Goal: Check status: Check status

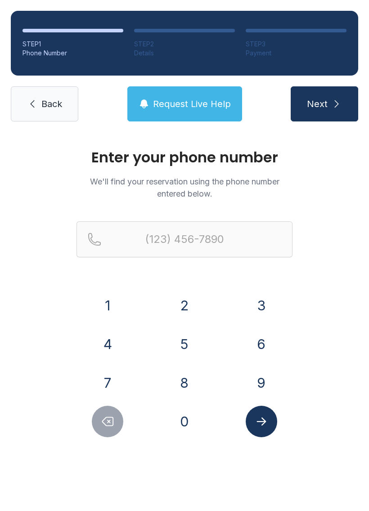
click at [257, 311] on button "3" at bounding box center [261, 305] width 31 height 31
click at [259, 352] on button "6" at bounding box center [261, 343] width 31 height 31
click at [103, 350] on button "4" at bounding box center [107, 343] width 31 height 31
click at [183, 428] on button "0" at bounding box center [184, 421] width 31 height 31
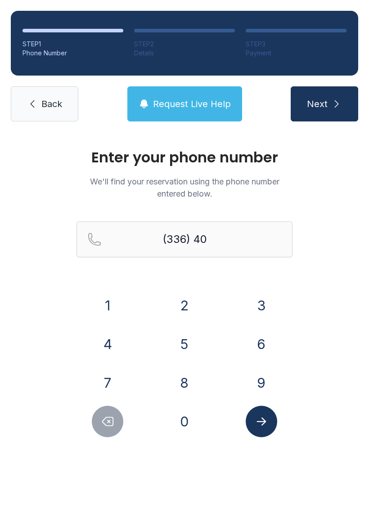
click at [187, 393] on button "8" at bounding box center [184, 382] width 31 height 31
click at [185, 311] on button "2" at bounding box center [184, 305] width 31 height 31
click at [260, 303] on button "3" at bounding box center [261, 305] width 31 height 31
click at [184, 379] on button "8" at bounding box center [184, 382] width 31 height 31
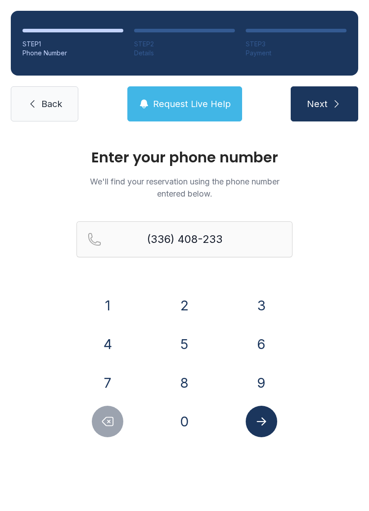
type input "[PHONE_NUMBER]"
click at [318, 113] on button "Next" at bounding box center [324, 103] width 67 height 35
